Goal: Ask a question

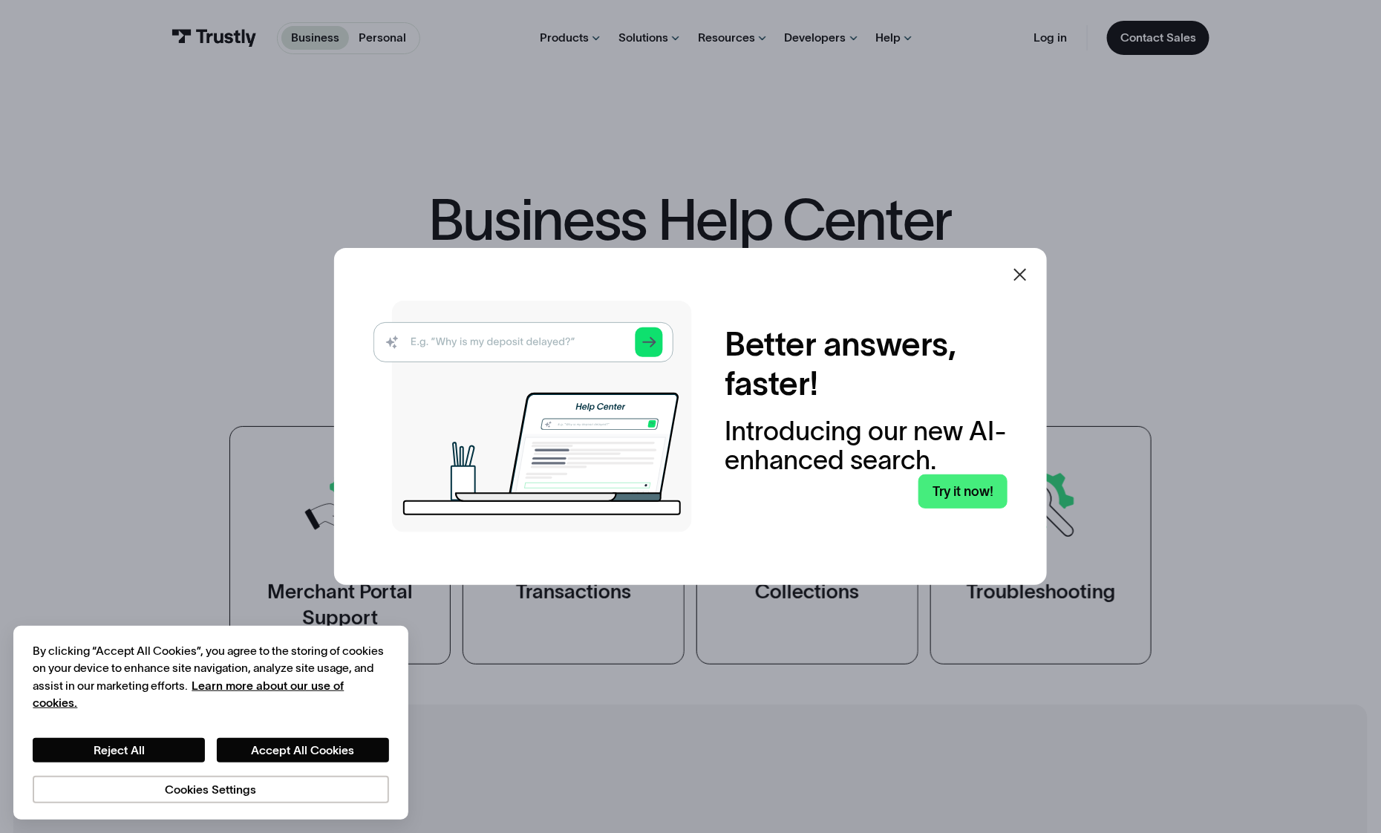
click at [1015, 280] on div at bounding box center [1020, 275] width 36 height 36
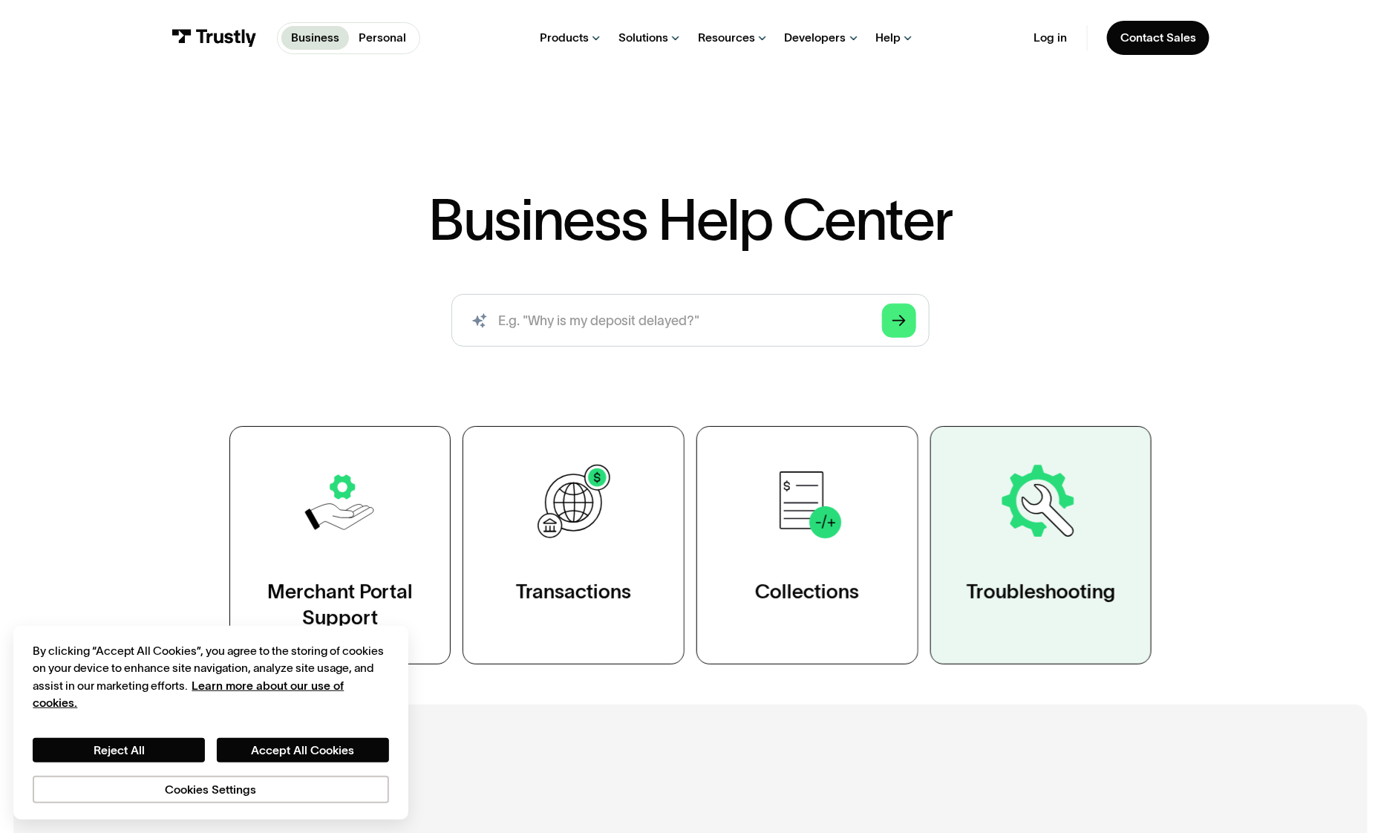
click at [1029, 560] on link "Troubleshooting" at bounding box center [1041, 545] width 222 height 238
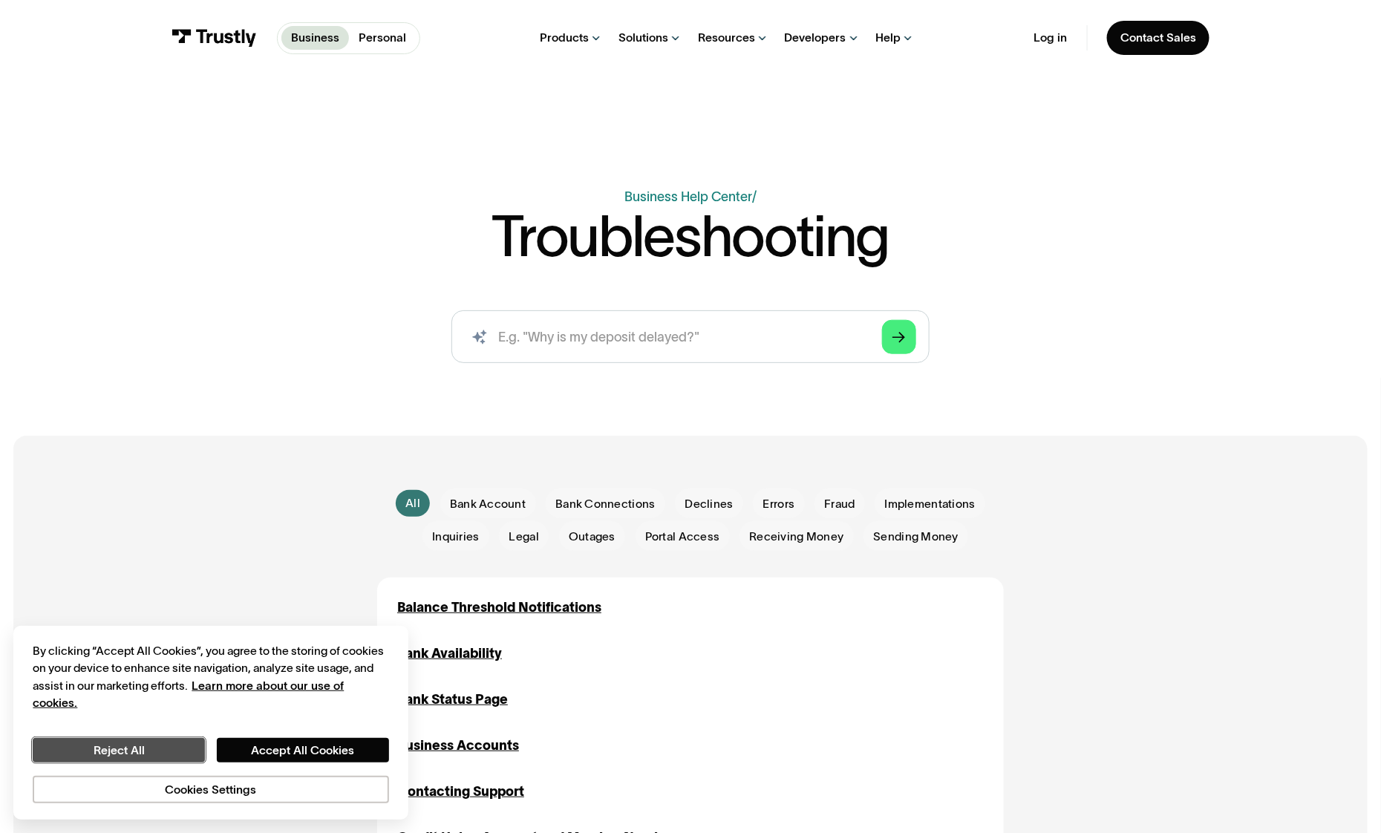
click at [168, 755] on button "Reject All" at bounding box center [119, 750] width 172 height 24
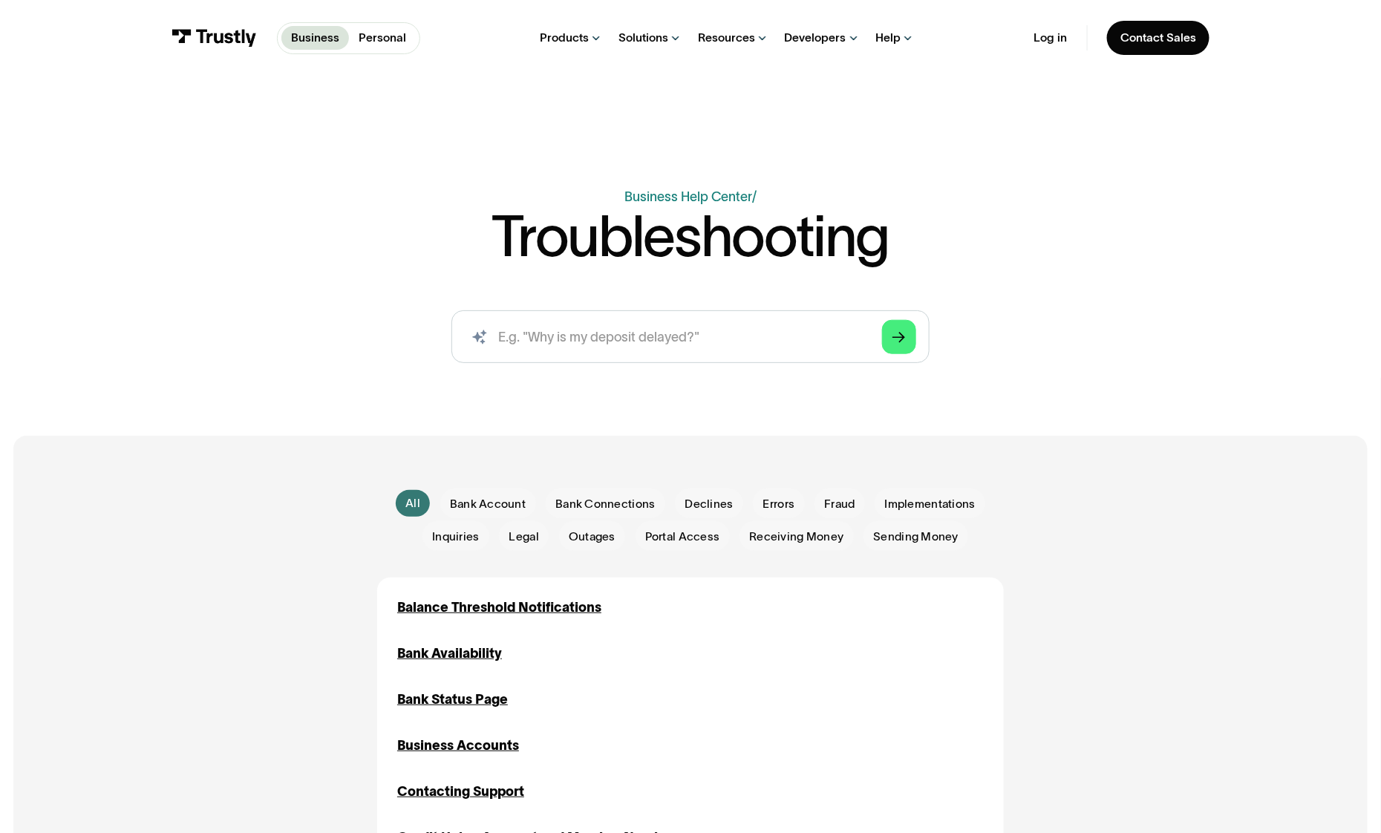
scroll to position [74, 0]
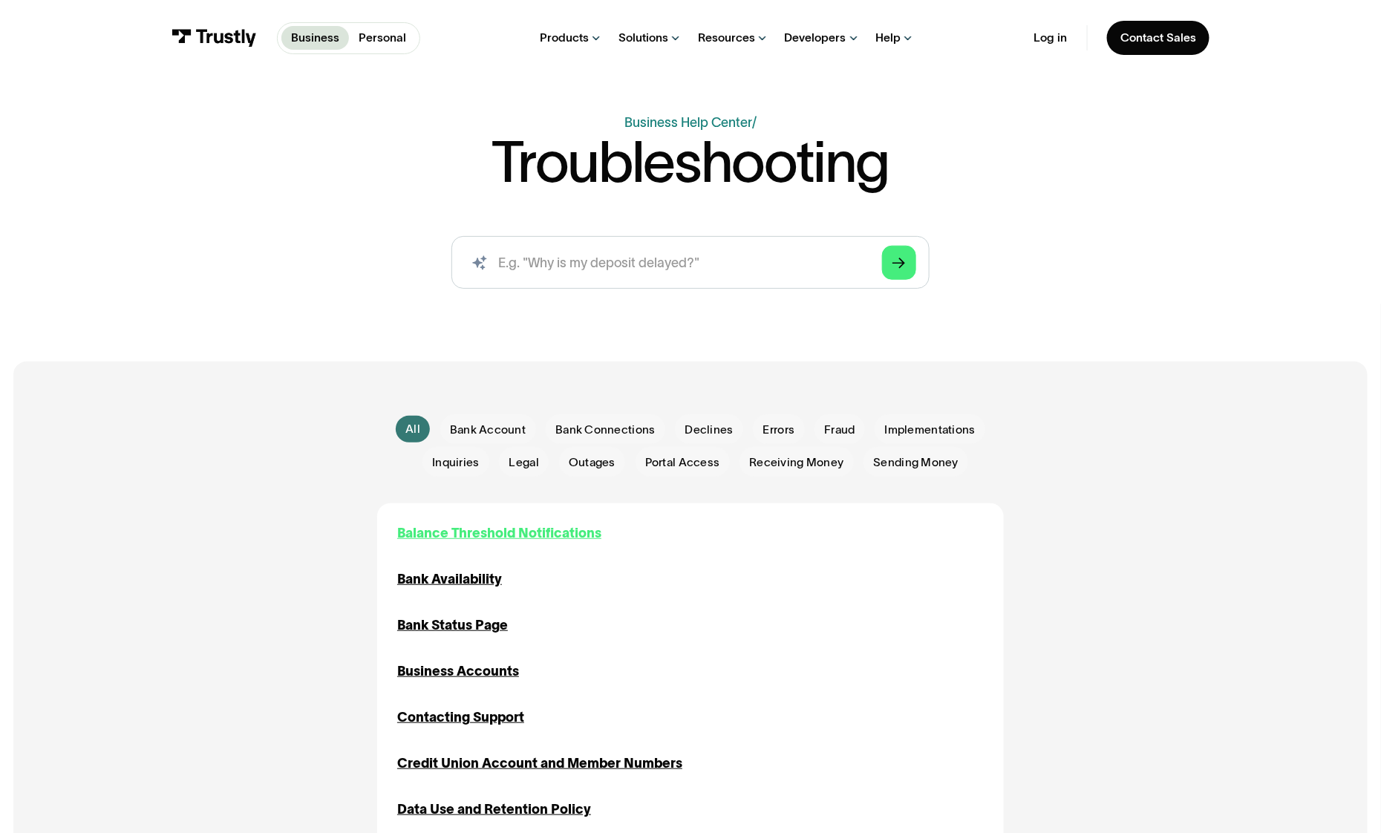
click at [558, 540] on div "Balance Threshold Notifications" at bounding box center [499, 533] width 204 height 20
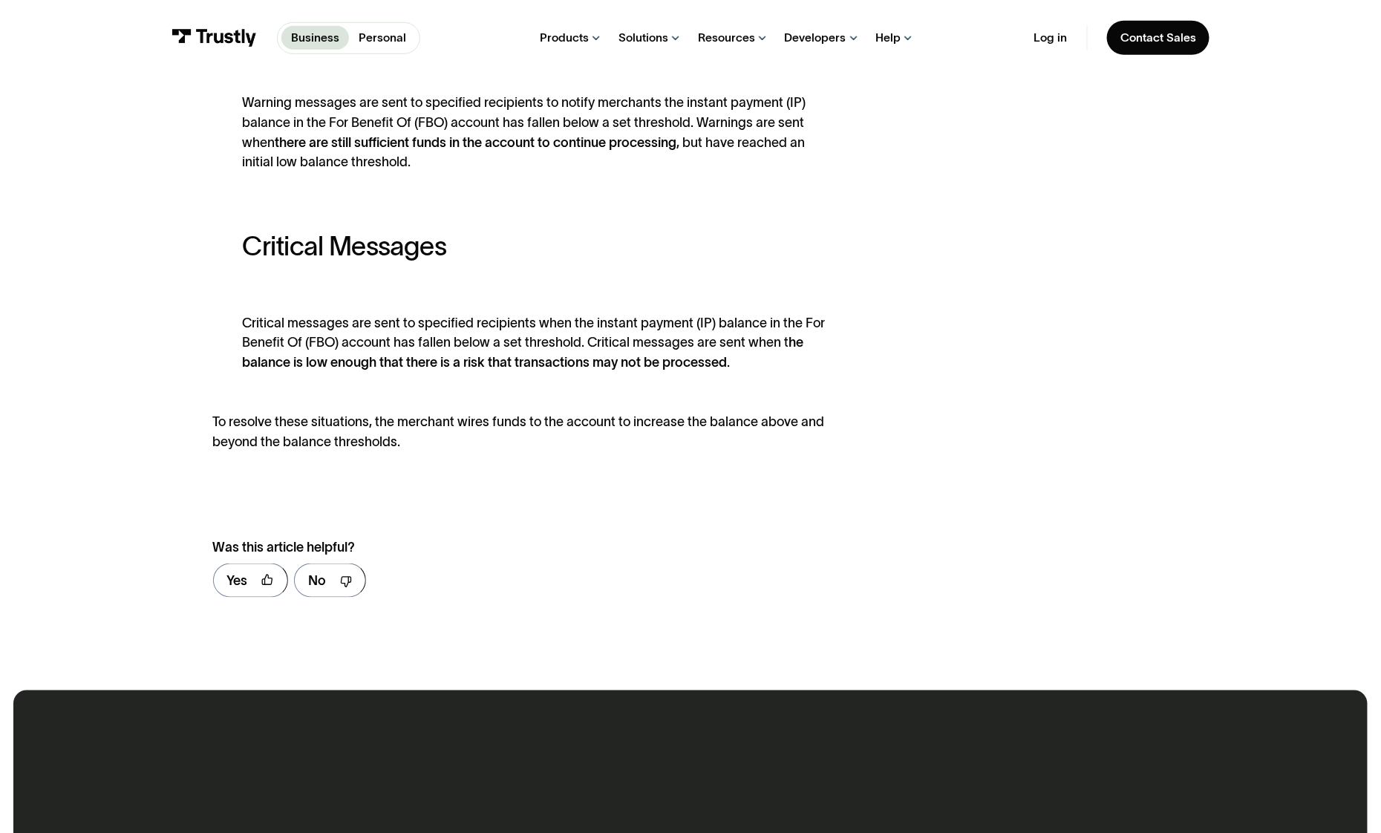
scroll to position [297, 0]
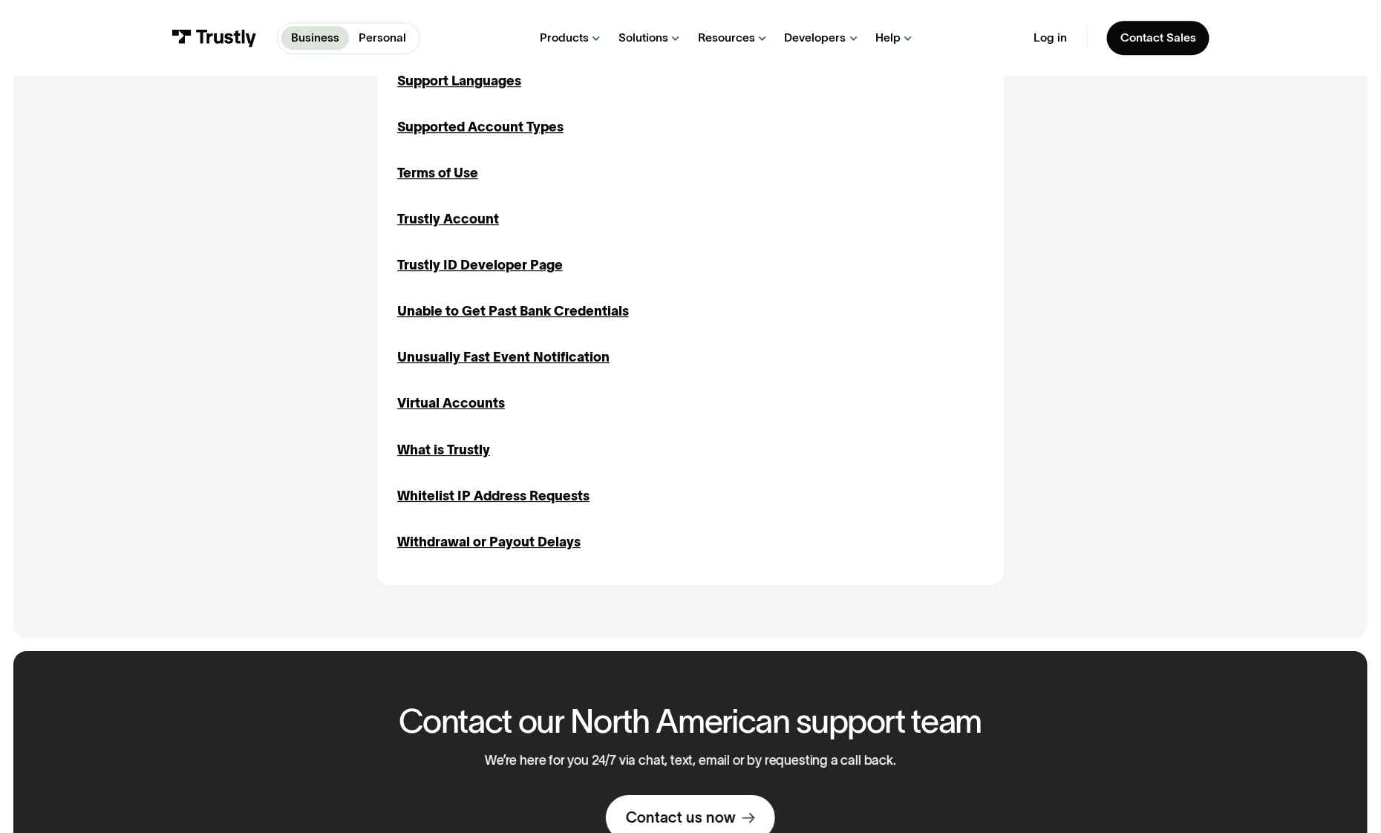
scroll to position [1930, 0]
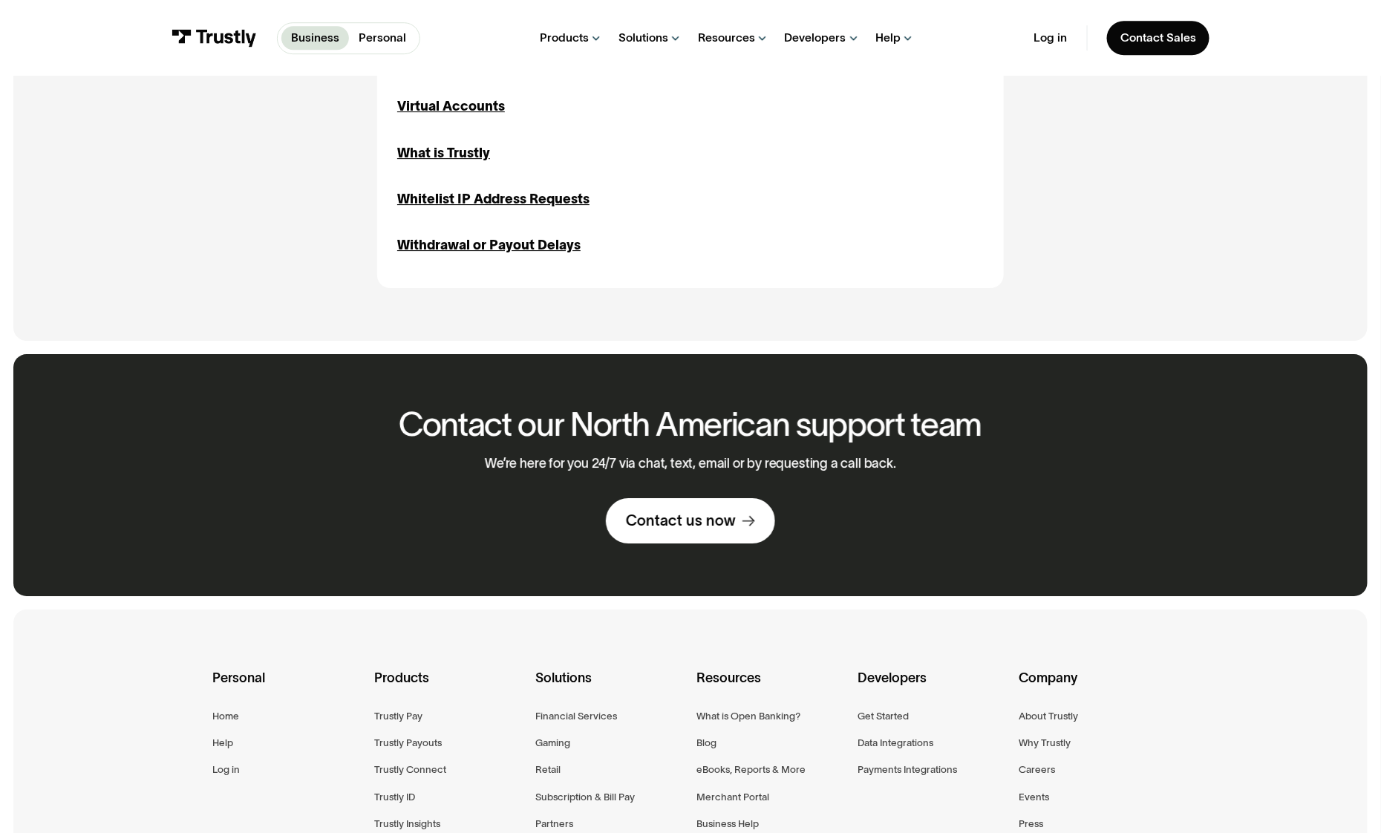
click at [695, 557] on div "Contact our North American support team We’re here for you 24/7 via chat, text,…" at bounding box center [690, 475] width 626 height 243
click at [701, 531] on div "Contact us now" at bounding box center [681, 520] width 110 height 19
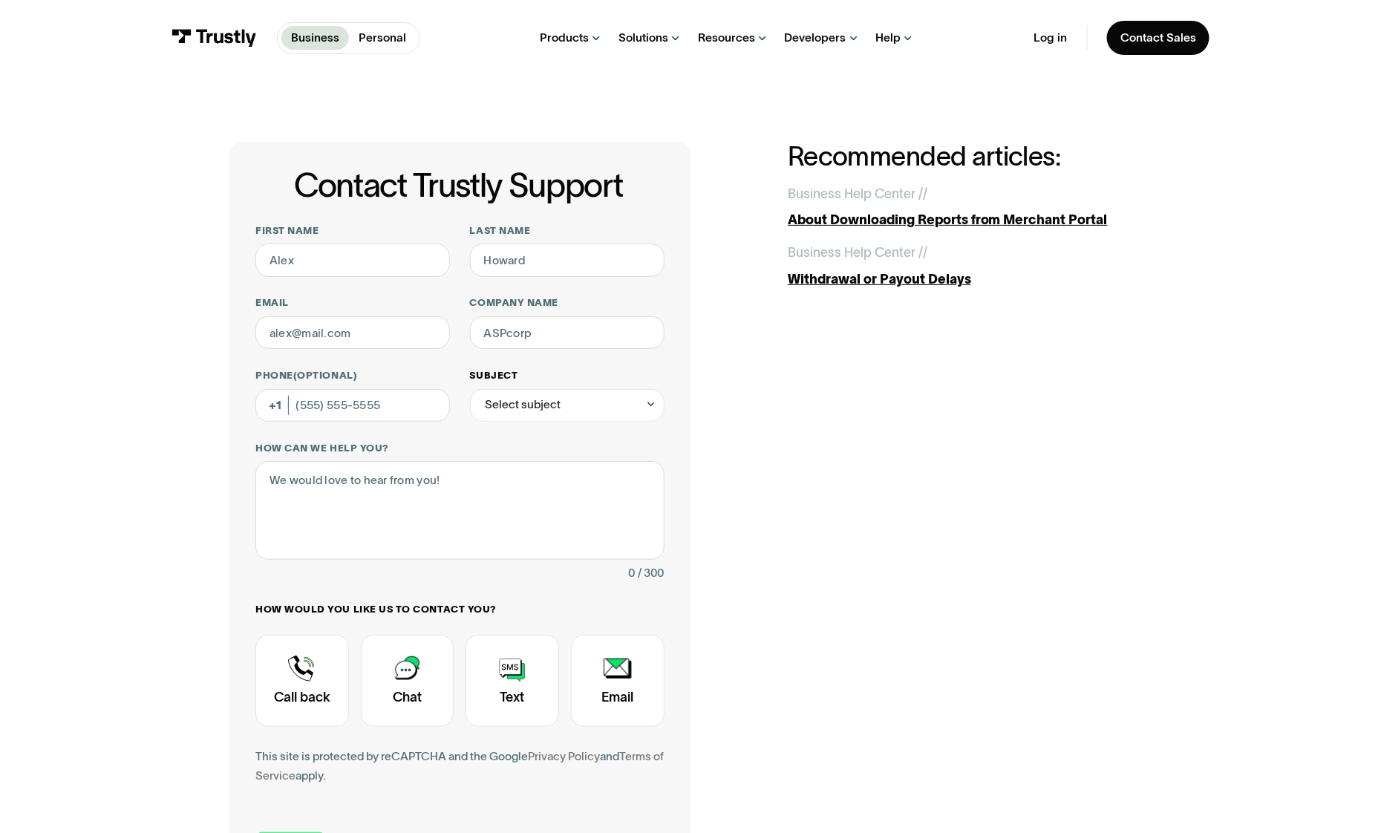
scroll to position [148, 0]
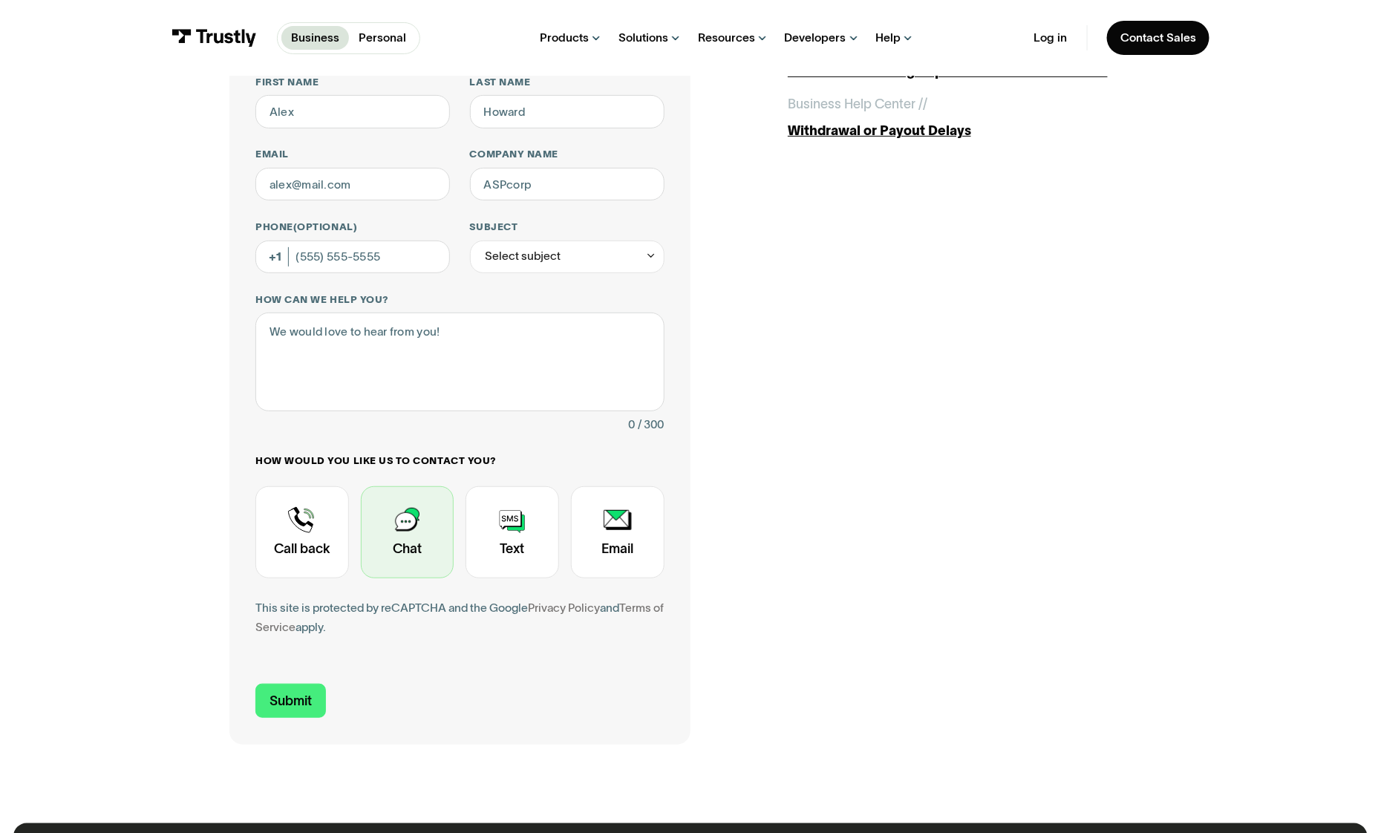
click at [428, 539] on div "Contact Trustly Support" at bounding box center [408, 532] width 94 height 92
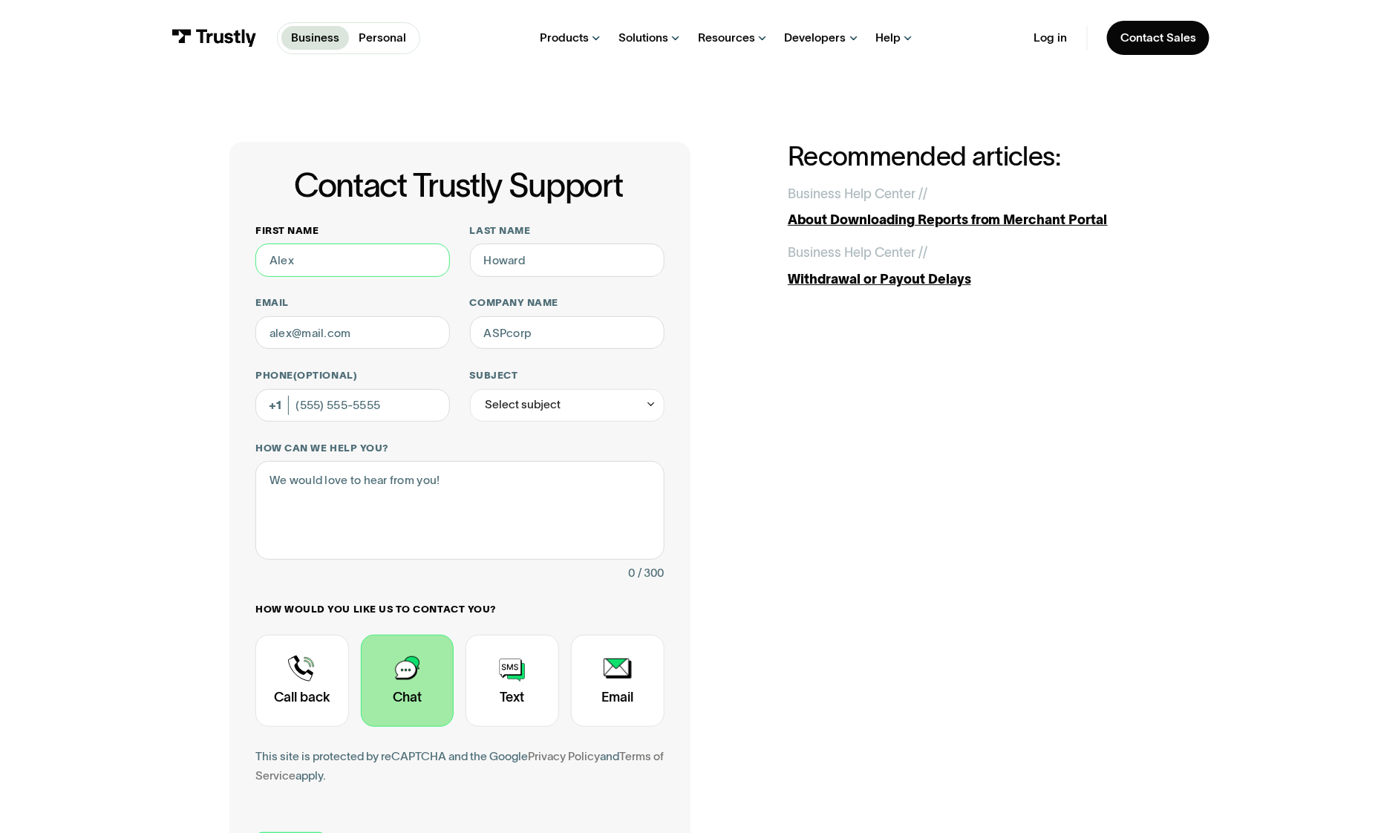
click at [402, 265] on input "First name" at bounding box center [352, 259] width 194 height 33
type input "Steven"
click at [537, 257] on input "Last name" at bounding box center [567, 259] width 194 height 33
type input "Rizzo"
click at [390, 346] on input "Email" at bounding box center [352, 332] width 194 height 33
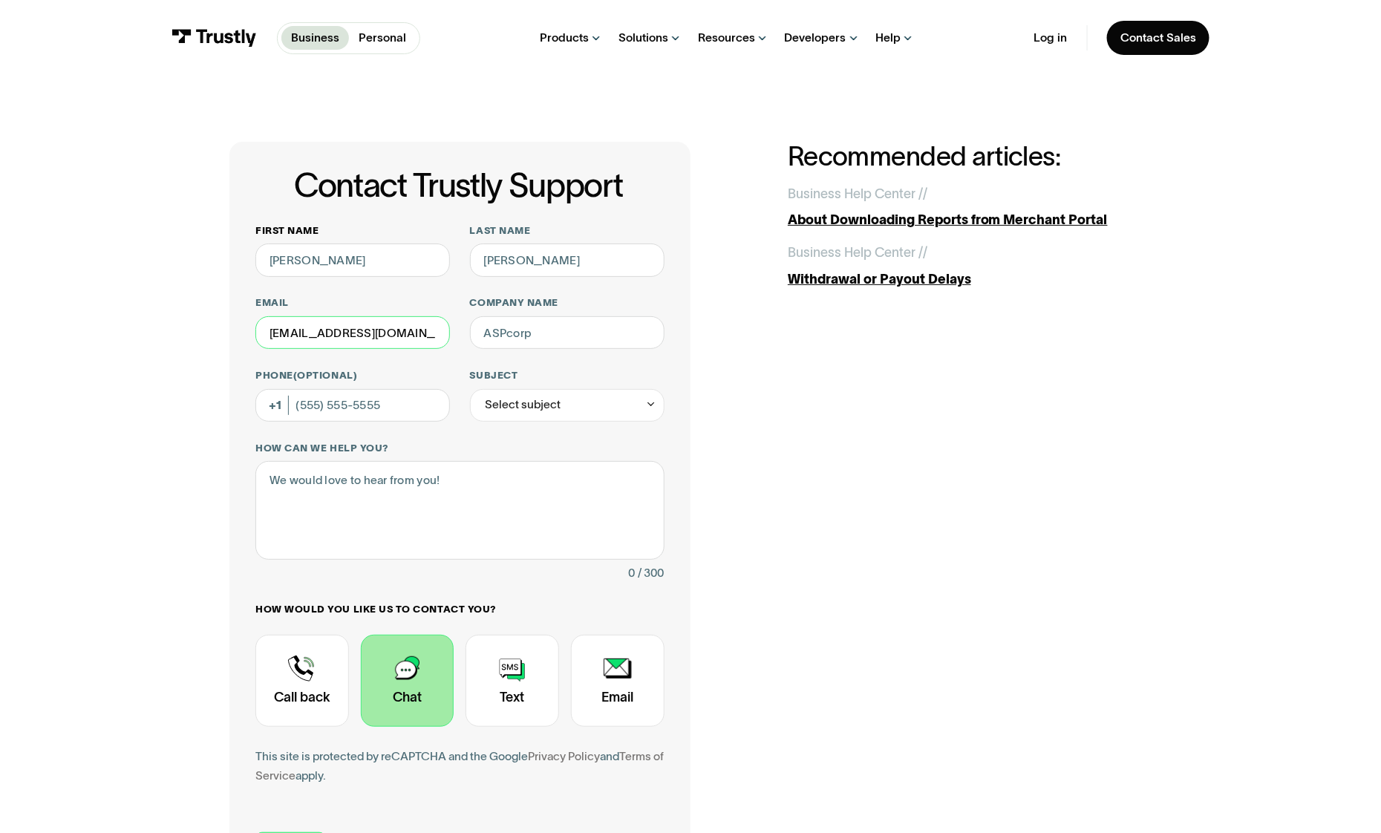
type input "stevenrizz33@gmail.com"
type input "ESPN BET"
click at [396, 396] on input "Phone (Optional)" at bounding box center [352, 405] width 194 height 33
click at [530, 396] on div "Select subject" at bounding box center [523, 405] width 76 height 20
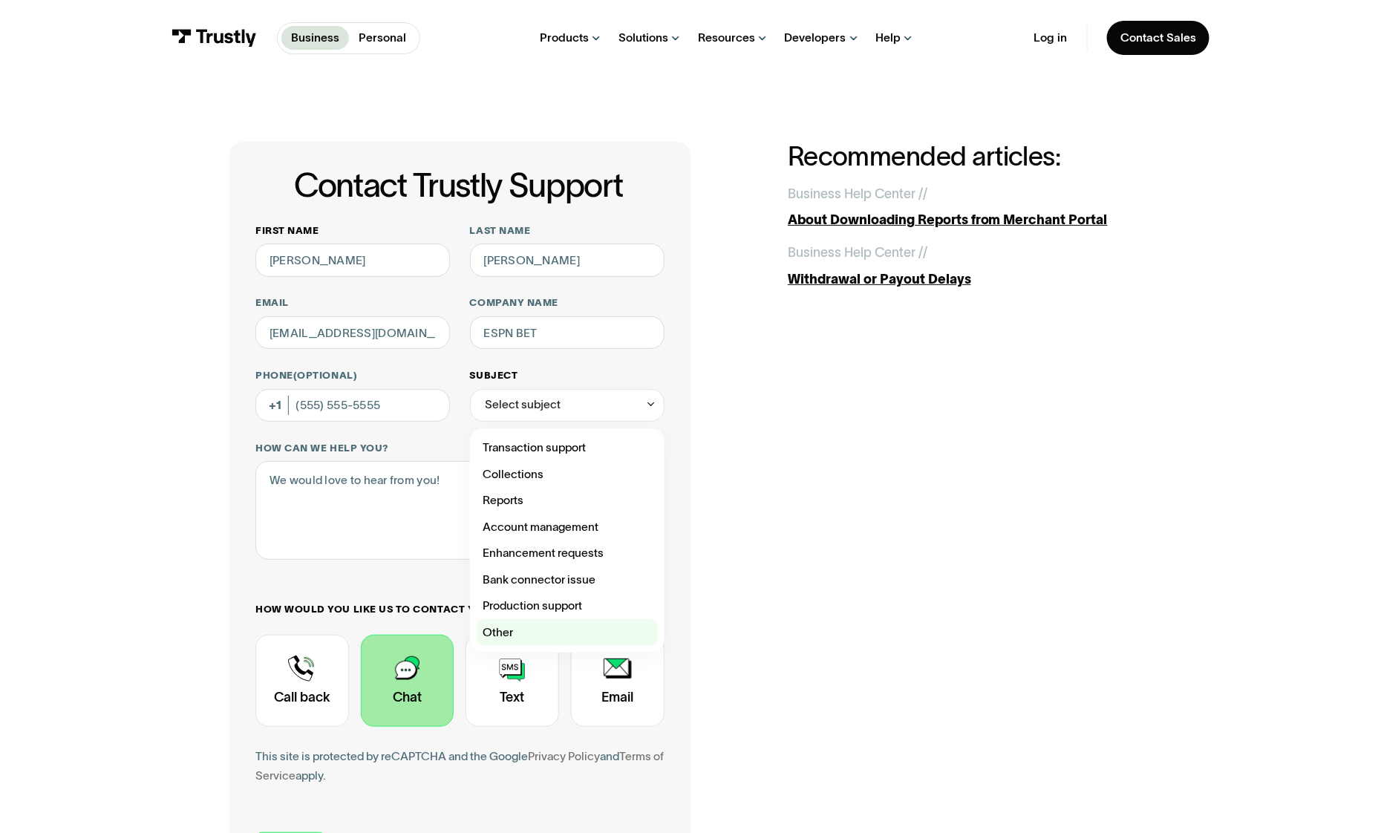
click at [584, 632] on div "Contact Trustly Support" at bounding box center [567, 632] width 181 height 27
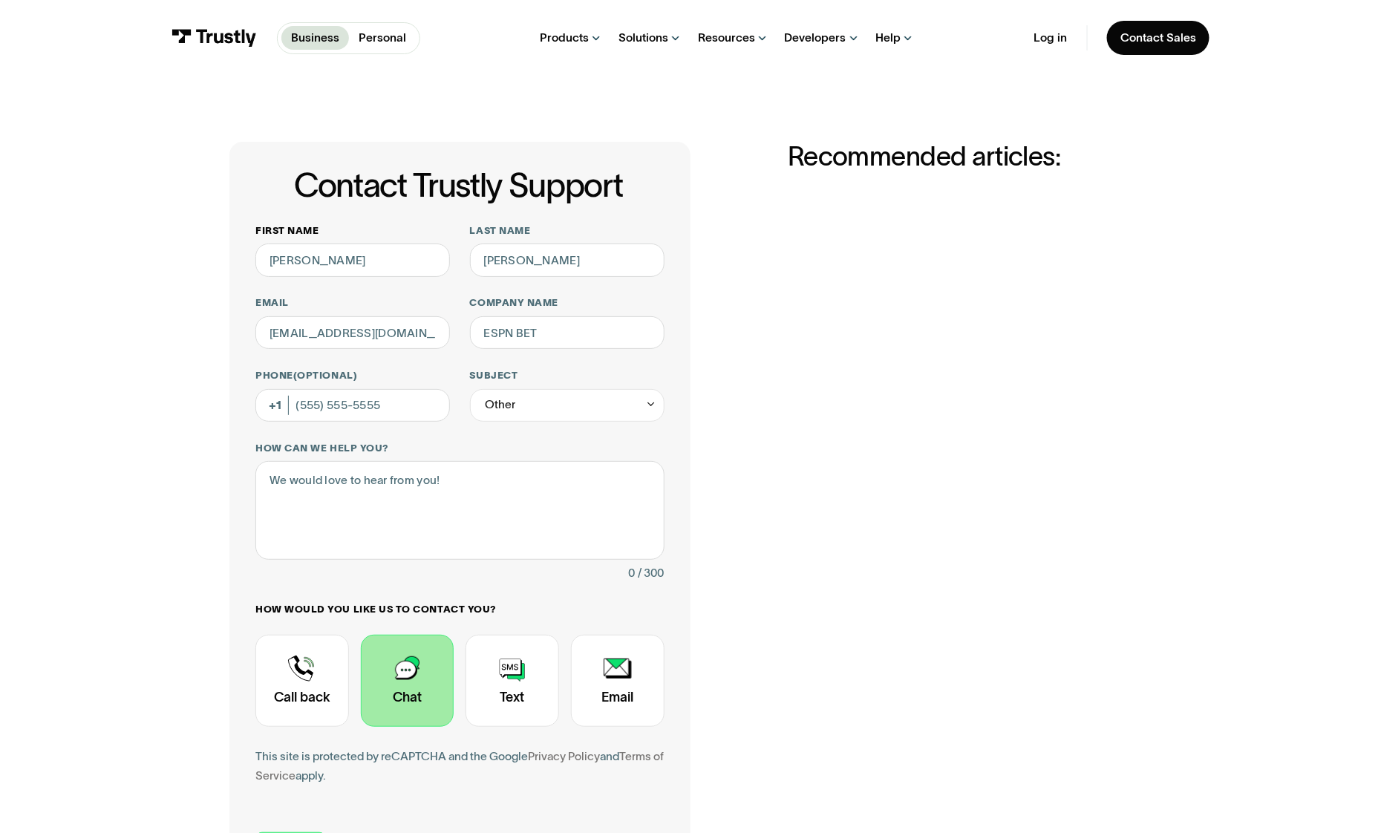
click at [571, 423] on div "First name Steven Last name Rizzo Email stevenrizz33@gmail.com Company name ESP…" at bounding box center [459, 515] width 408 height 582
click at [577, 405] on div "Other" at bounding box center [567, 405] width 194 height 33
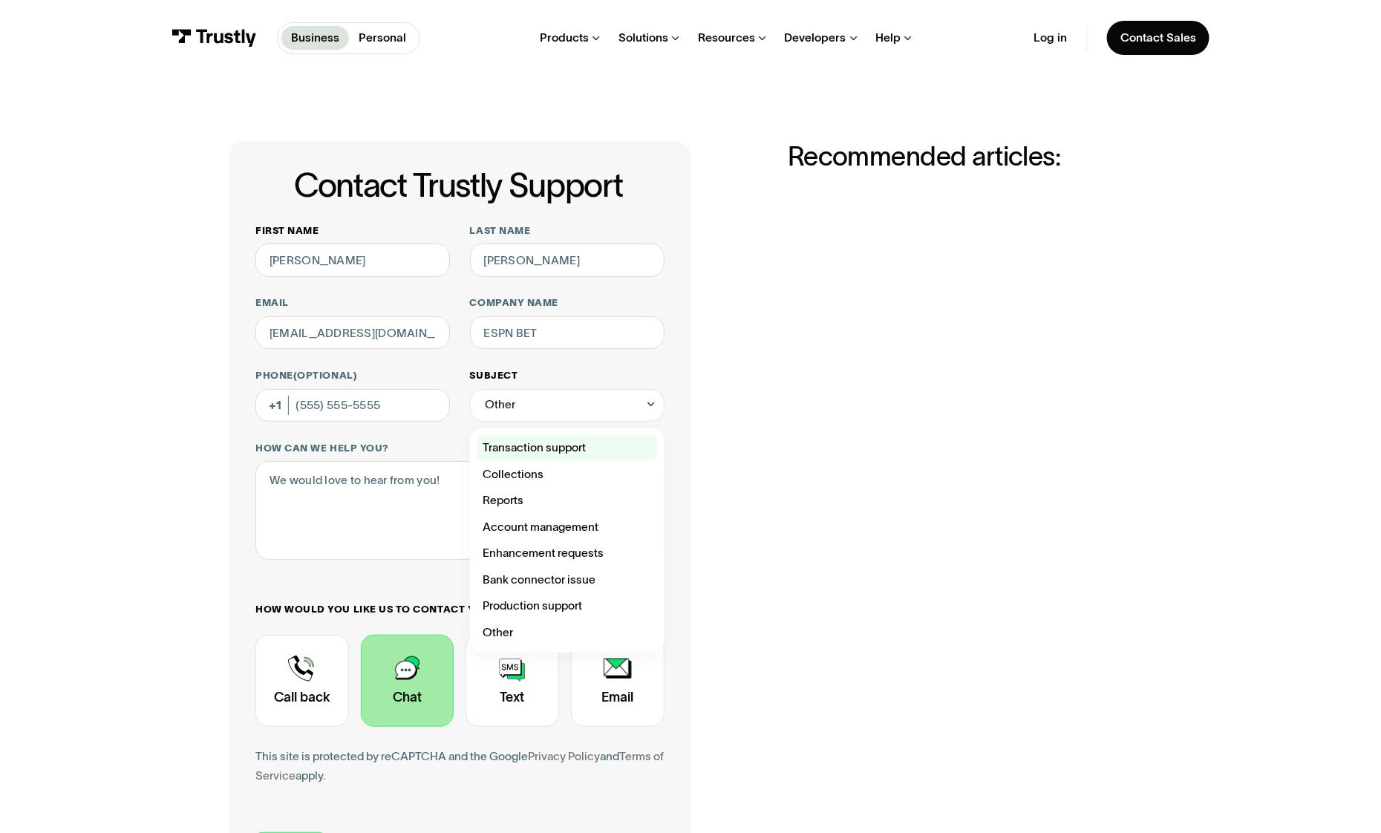
click at [596, 449] on div "Contact Trustly Support" at bounding box center [567, 448] width 181 height 27
type input "**********"
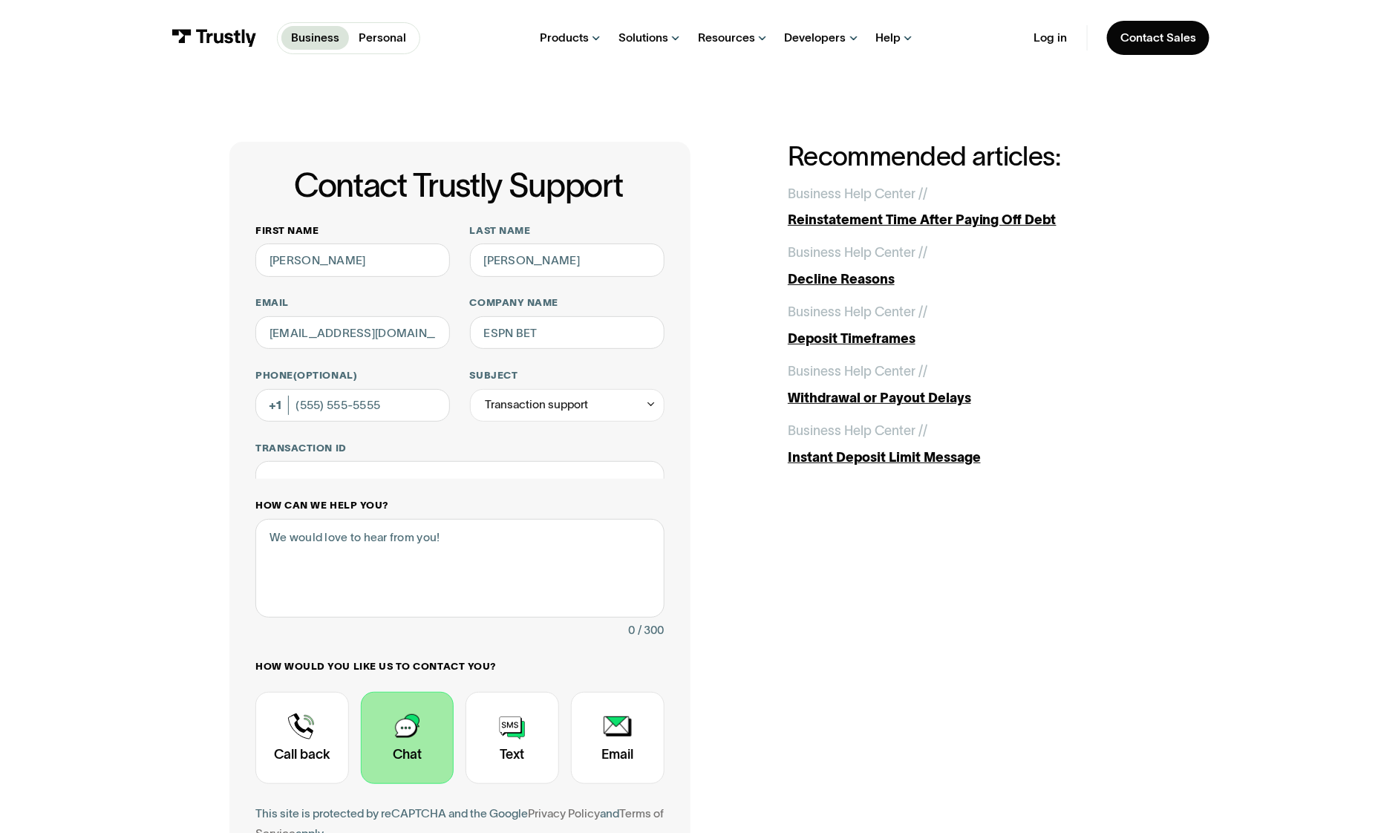
click at [482, 499] on label "How can we help you?" at bounding box center [459, 505] width 408 height 13
click at [482, 519] on textarea "How can we help you?" at bounding box center [459, 568] width 408 height 99
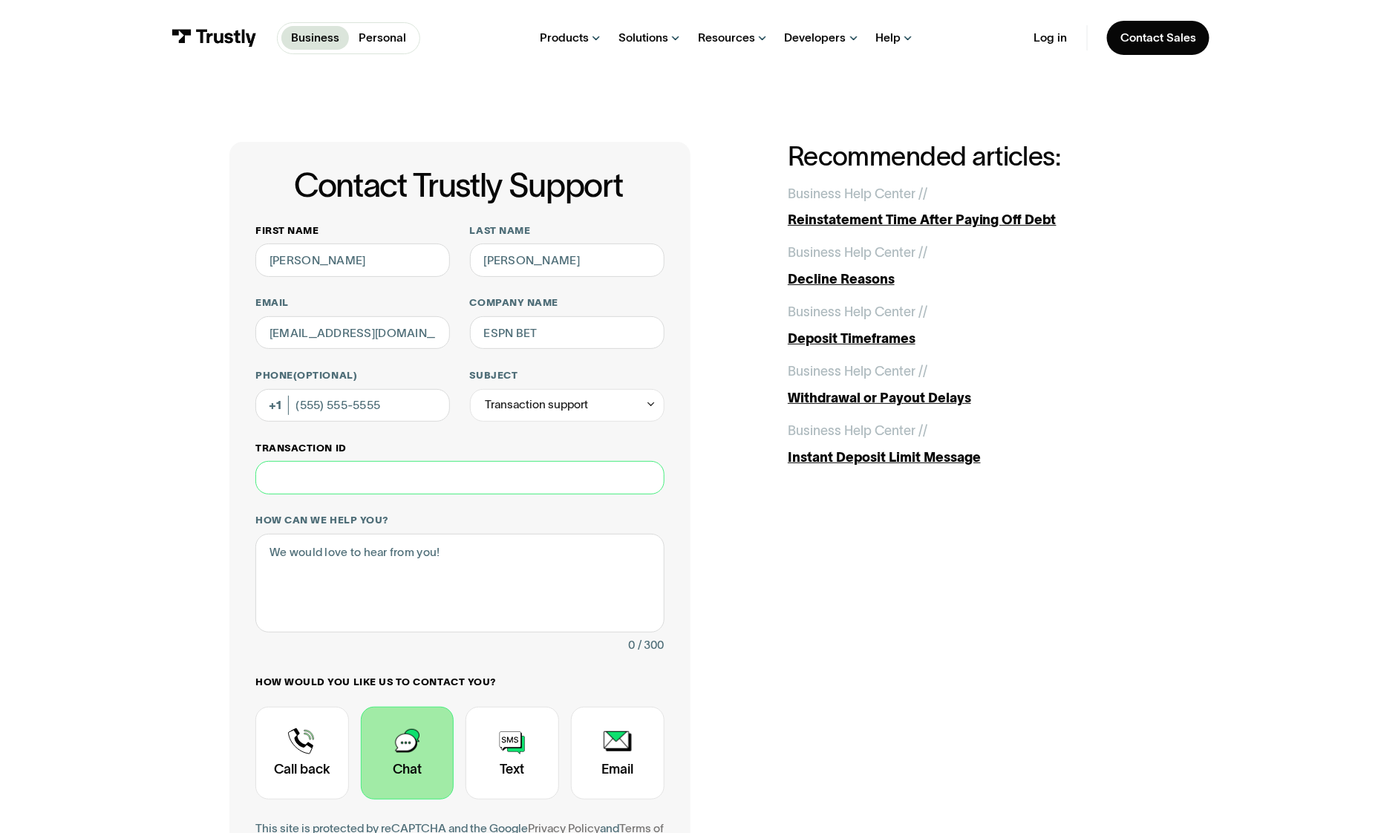
click at [481, 483] on input "Transaction ID" at bounding box center [459, 477] width 408 height 33
type input "**********"
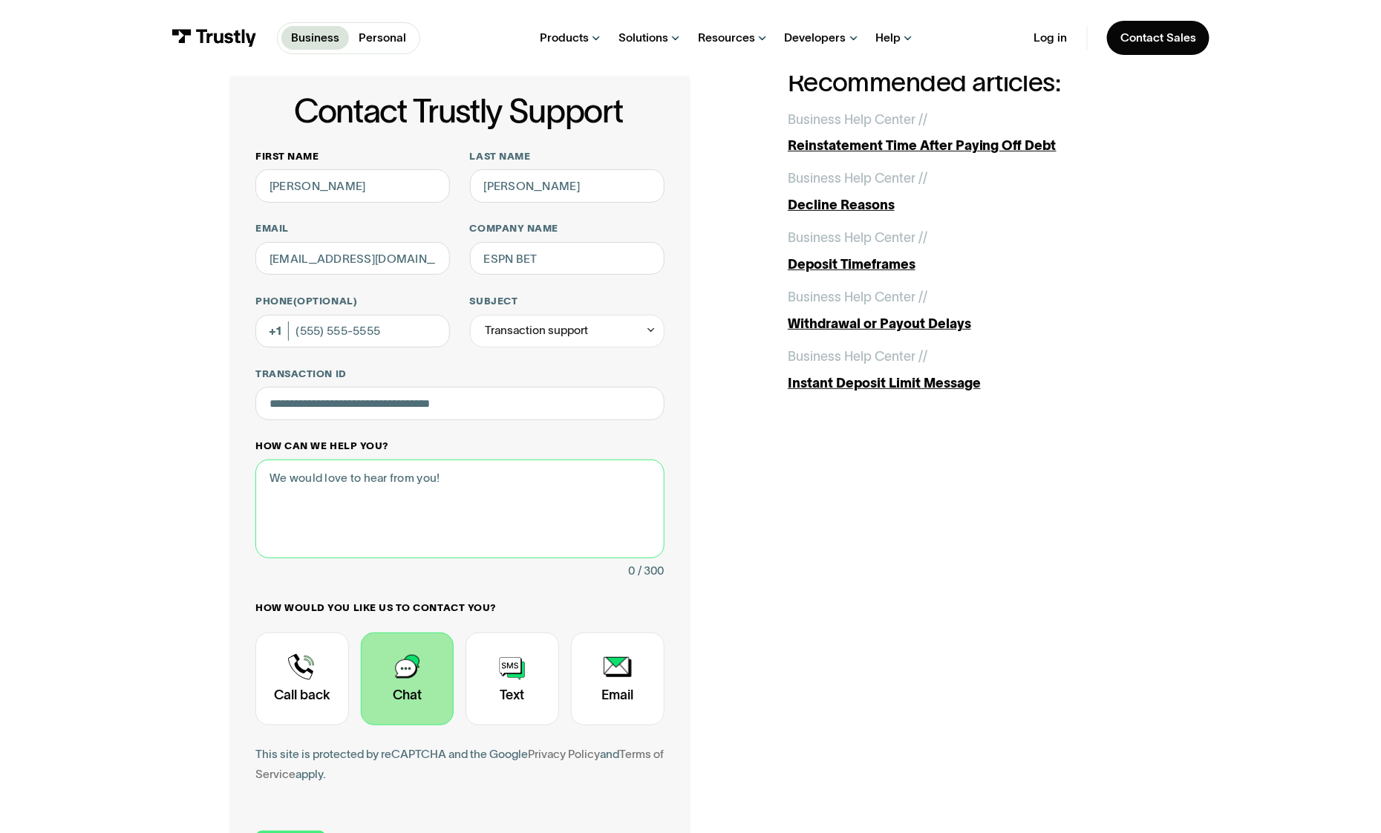
click at [452, 510] on textarea "How can we help you?" at bounding box center [459, 508] width 408 height 99
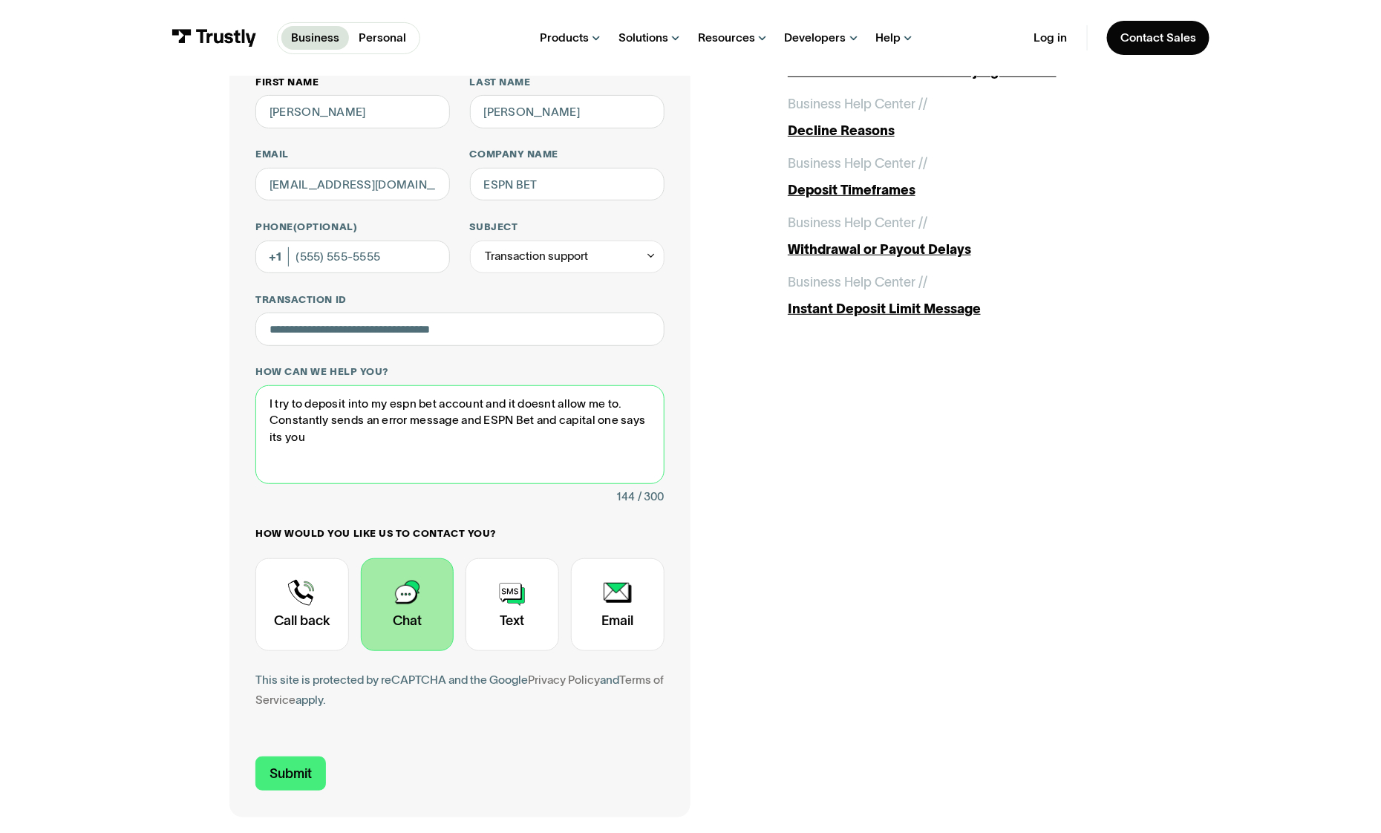
scroll to position [594, 0]
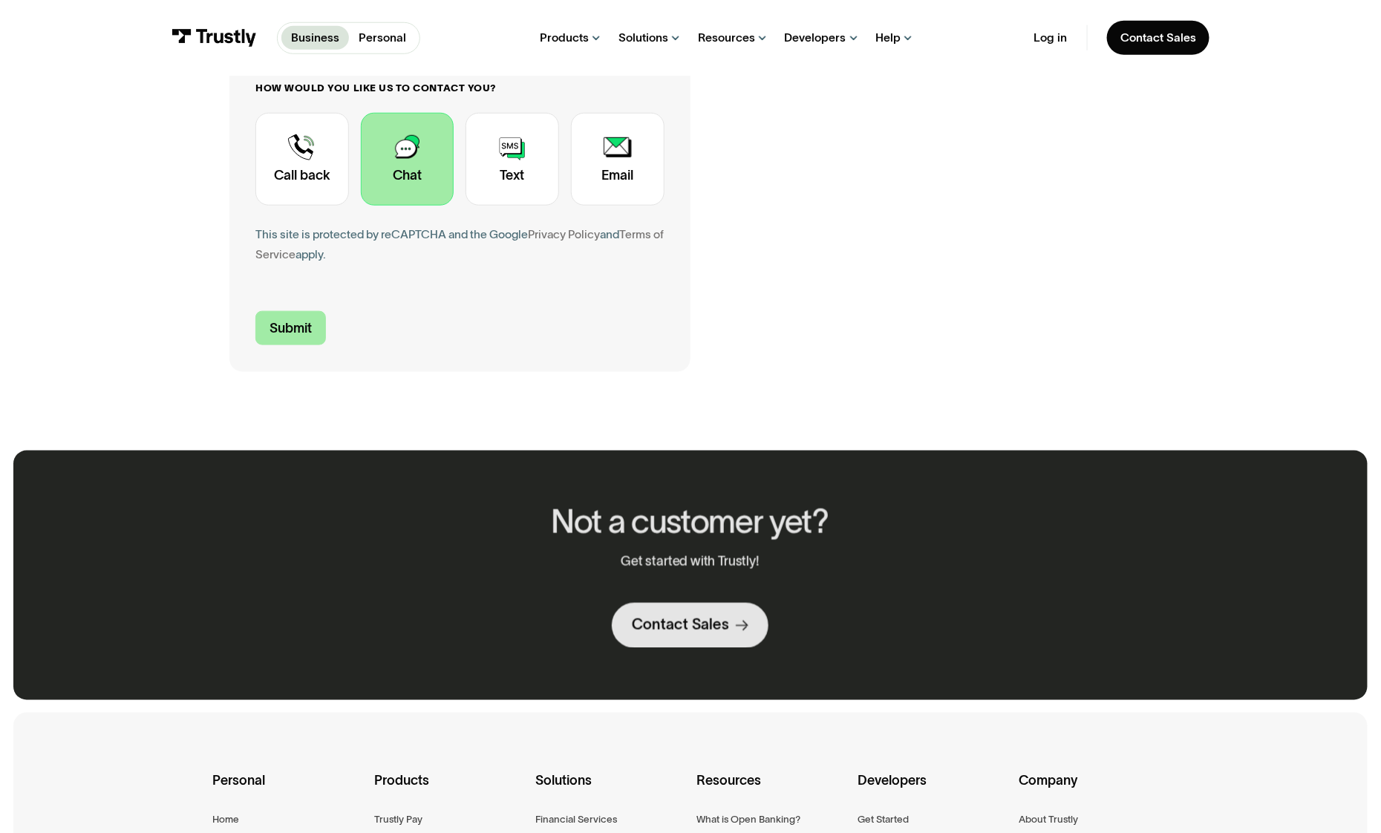
type textarea "I try to deposit into my espn bet account and it doesnt allow me to. Constantly…"
click at [277, 336] on input "Submit" at bounding box center [290, 328] width 71 height 34
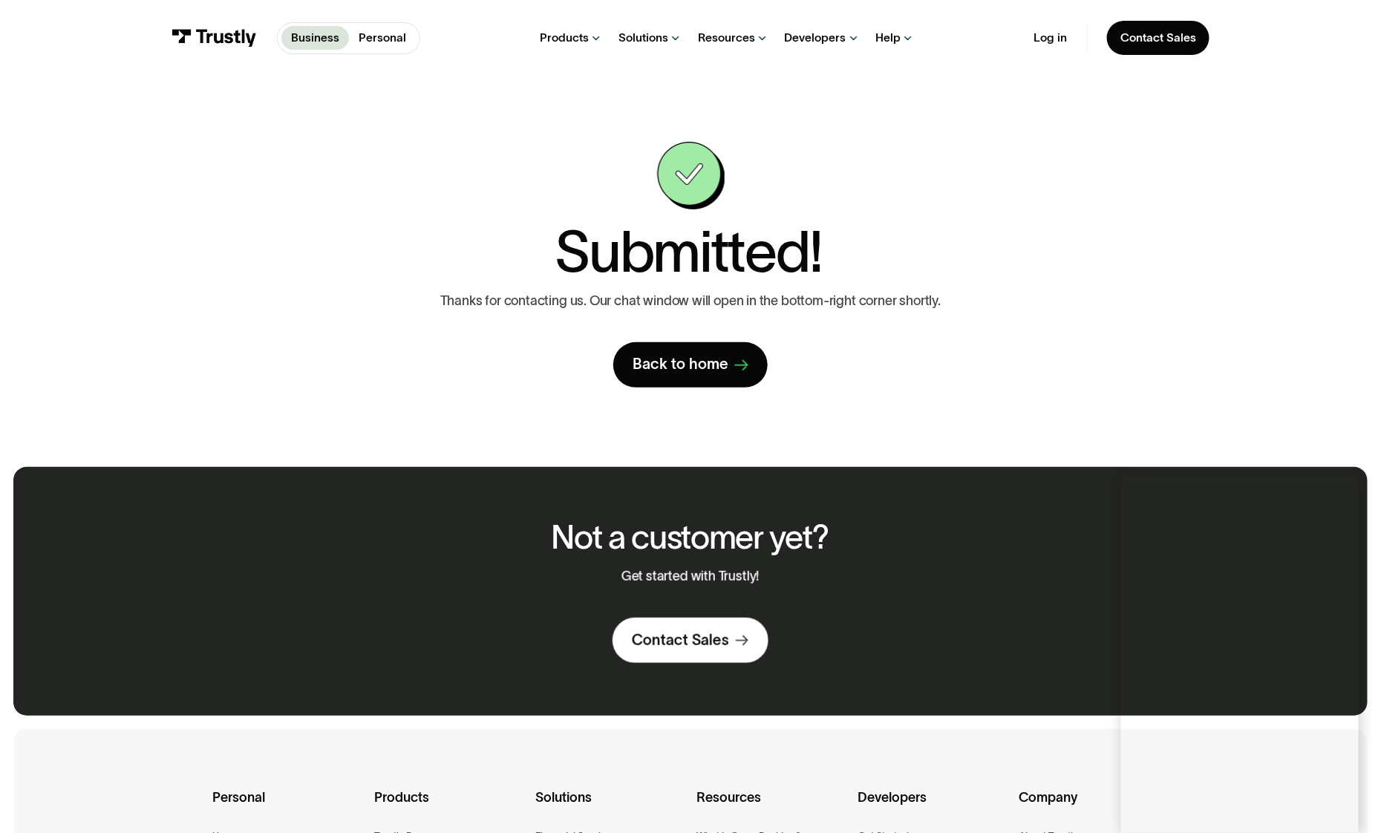
scroll to position [74, 0]
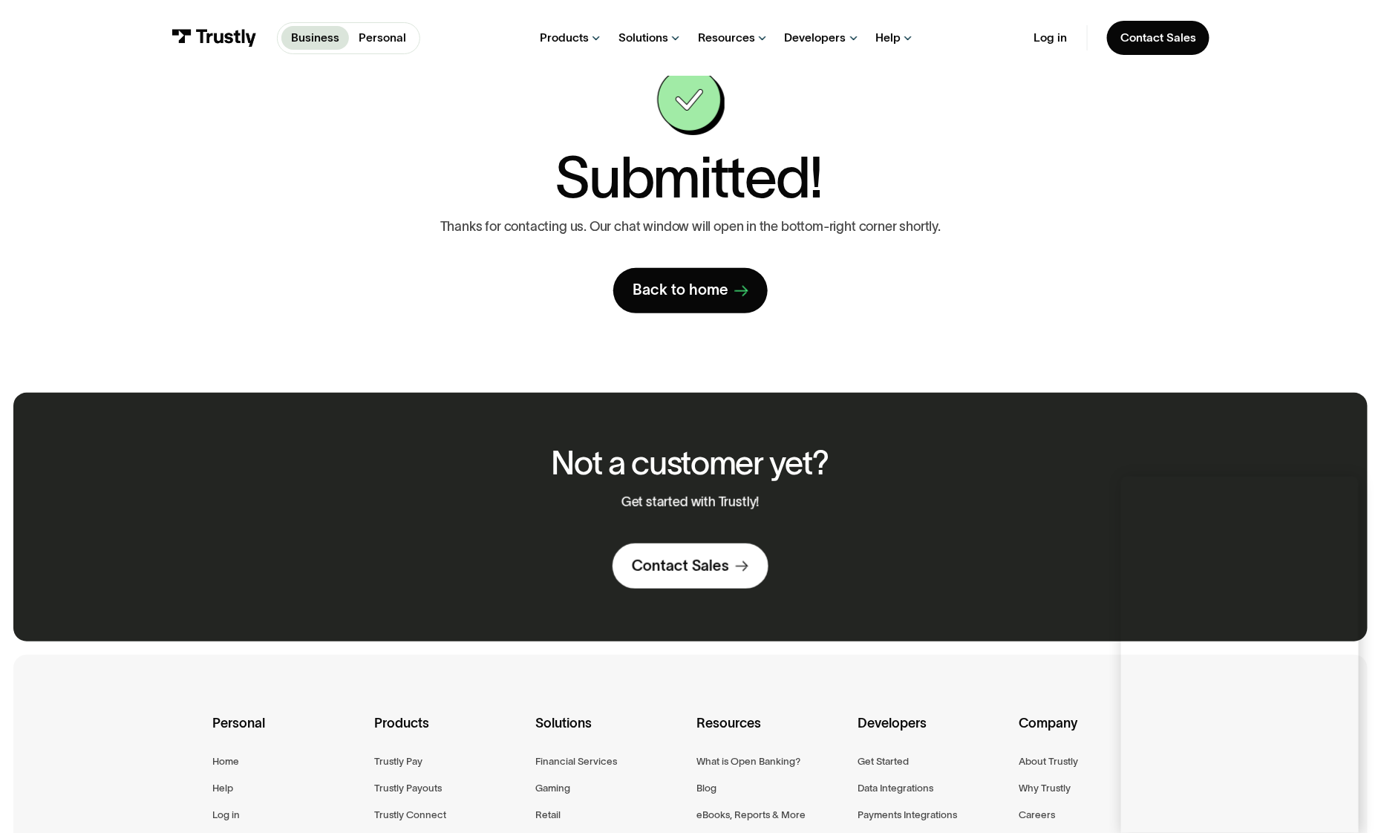
click at [1274, 409] on div "Not a customer yet? Get started with Trustly! Contact Sales Contact Sales" at bounding box center [690, 517] width 1355 height 249
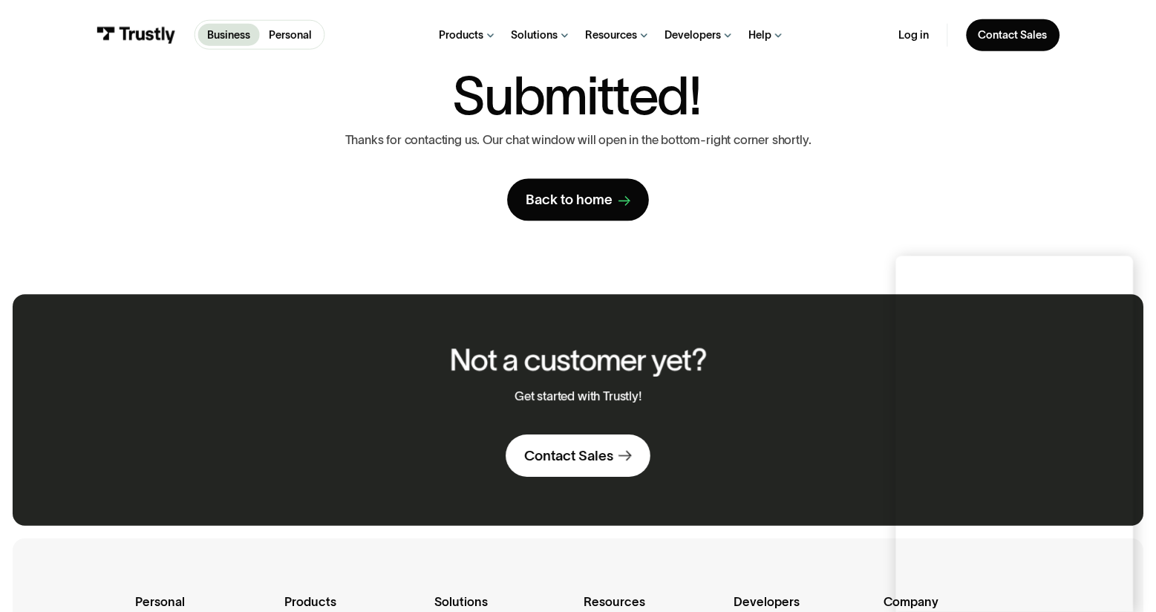
scroll to position [0, 0]
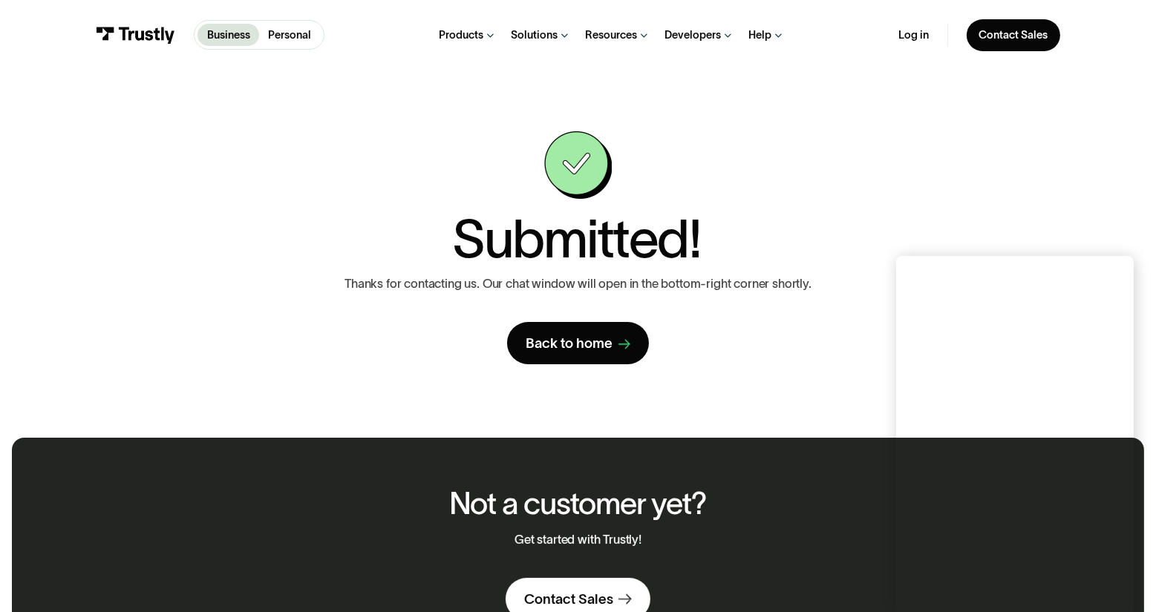
click at [177, 576] on div "Not a customer yet? Get started with Trustly! Contact Sales Contact Sales" at bounding box center [577, 554] width 1131 height 232
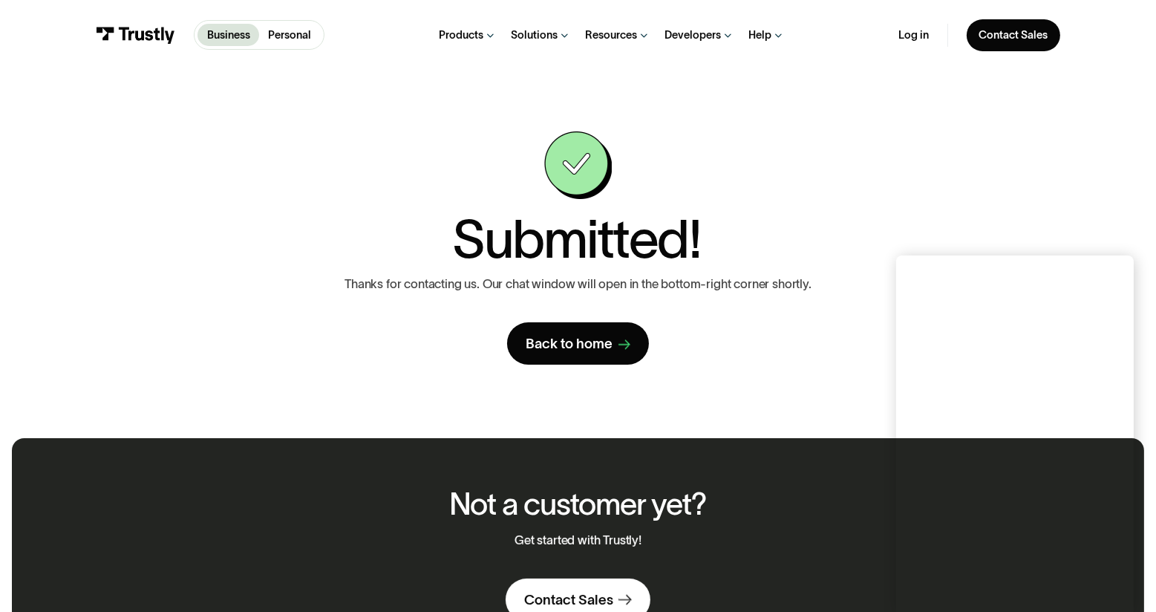
click at [221, 611] on div "Not a customer yet? Get started with Trustly! Contact Sales Contact Sales" at bounding box center [577, 554] width 1131 height 232
click at [86, 522] on div "Not a customer yet? Get started with Trustly! Contact Sales Contact Sales" at bounding box center [577, 554] width 1131 height 232
click at [167, 585] on div "Not a customer yet? Get started with Trustly! Contact Sales Contact Sales" at bounding box center [577, 554] width 1131 height 232
click at [210, 591] on div "Not a customer yet? Get started with Trustly! Contact Sales Contact Sales" at bounding box center [577, 554] width 1131 height 232
click at [166, 520] on div "Not a customer yet? Get started with Trustly! Contact Sales Contact Sales" at bounding box center [577, 554] width 1131 height 232
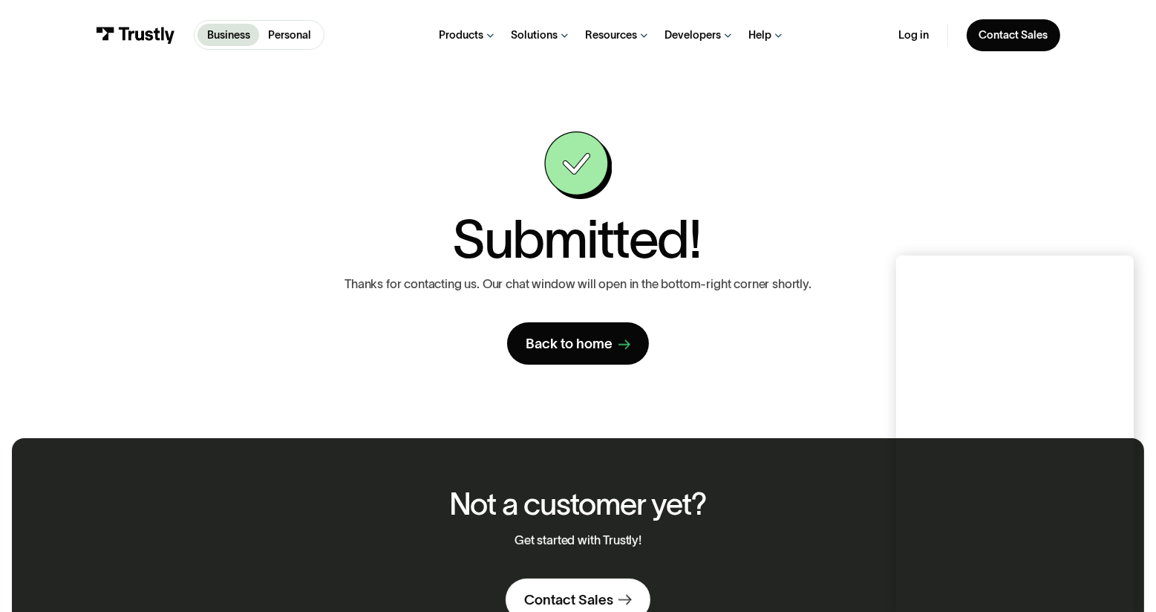
click at [59, 505] on div "Not a customer yet? Get started with Trustly! Contact Sales Contact Sales" at bounding box center [577, 554] width 1131 height 232
click at [117, 593] on div "Not a customer yet? Get started with Trustly! Contact Sales Contact Sales" at bounding box center [577, 554] width 1131 height 232
click at [1000, 185] on div "**********" at bounding box center [577, 247] width 857 height 233
